Goal: Find specific page/section: Find specific page/section

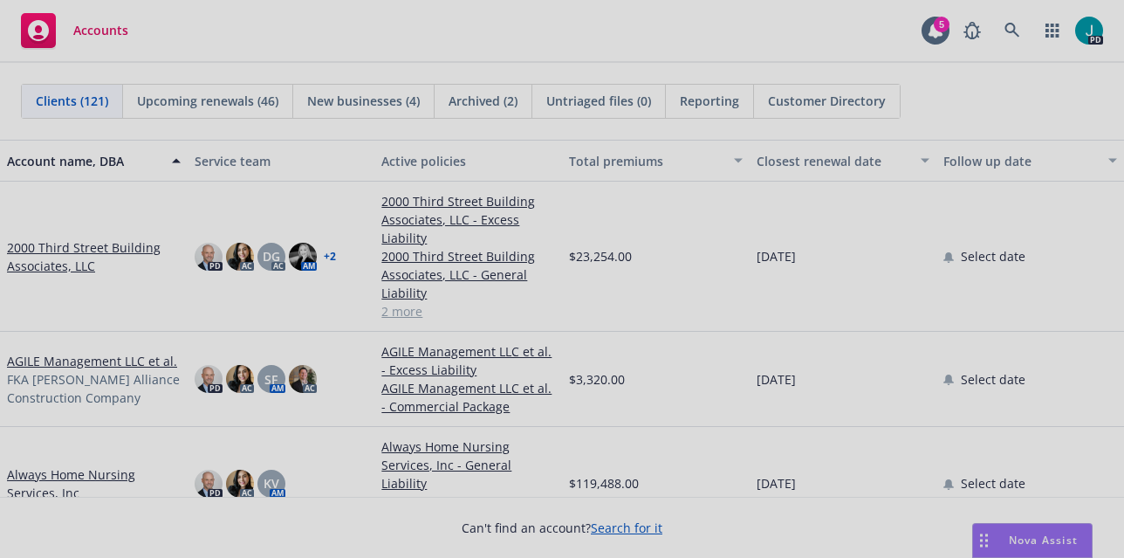
click at [85, 253] on div at bounding box center [562, 279] width 1124 height 558
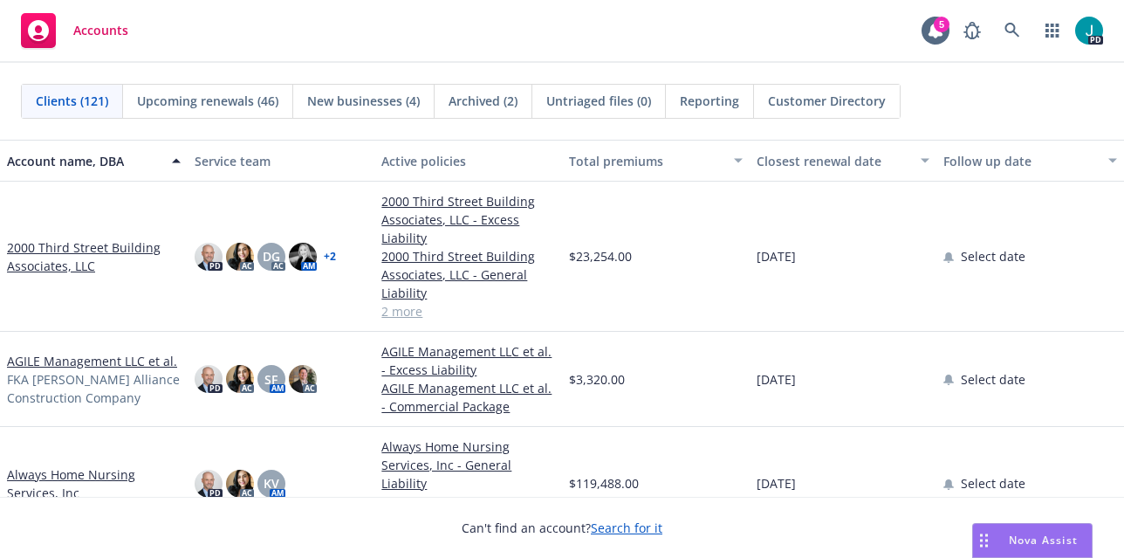
click at [85, 250] on link "2000 Third Street Building Associates, LLC" at bounding box center [94, 256] width 174 height 37
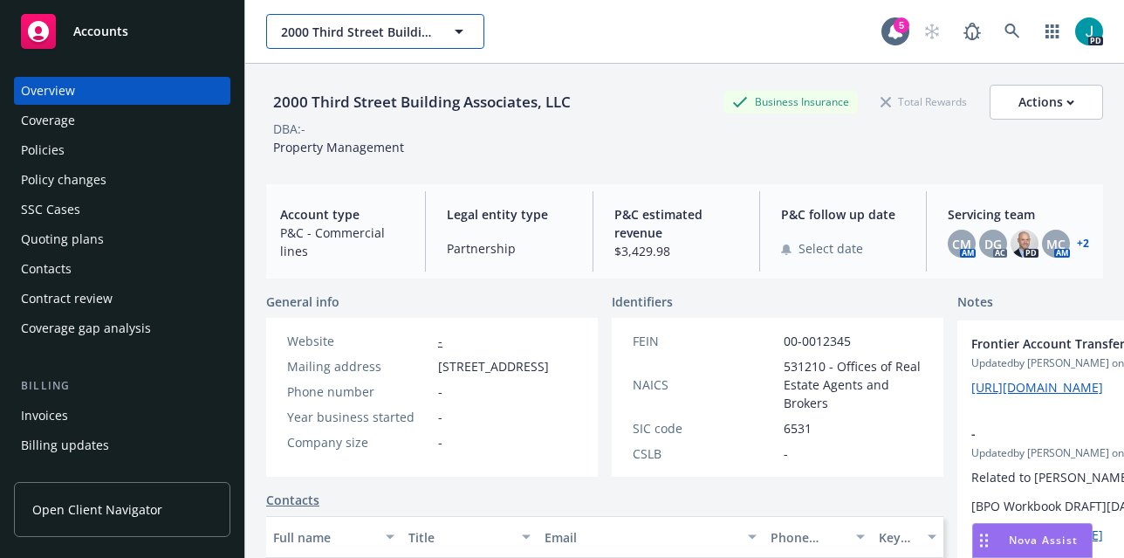
click at [352, 31] on span "2000 Third Street Building Associates, LLC" at bounding box center [356, 32] width 151 height 18
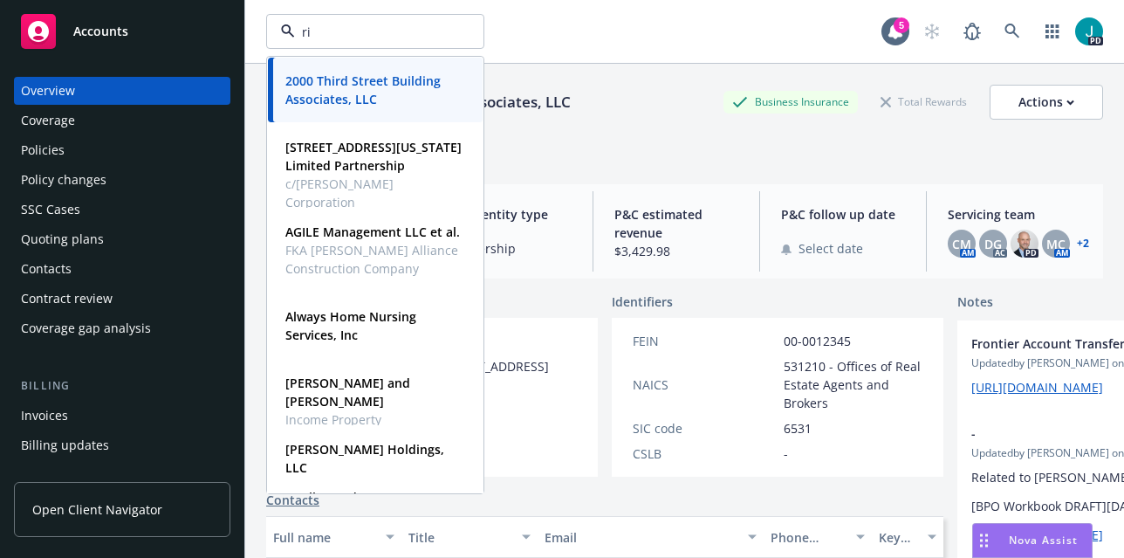
type input "rio"
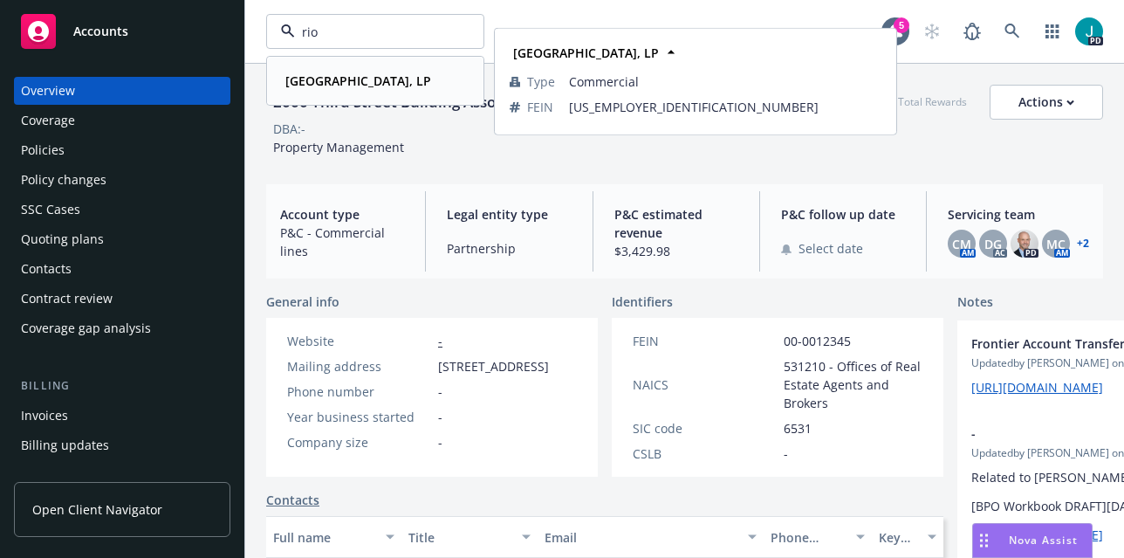
click at [339, 80] on strong "[GEOGRAPHIC_DATA], LP" at bounding box center [358, 80] width 146 height 17
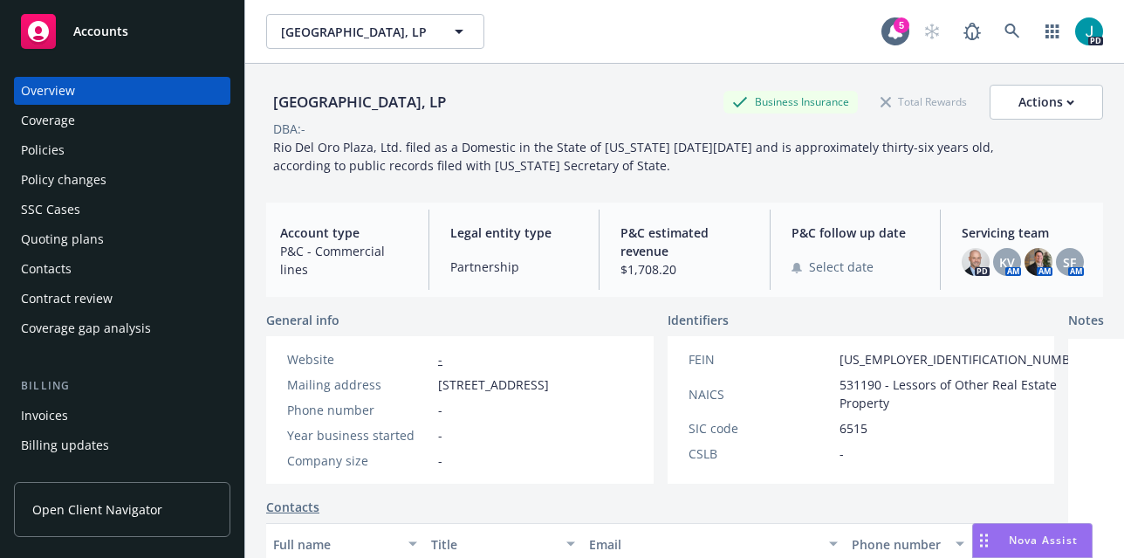
click at [106, 154] on div "Policies" at bounding box center [122, 150] width 202 height 28
